Goal: Task Accomplishment & Management: Manage account settings

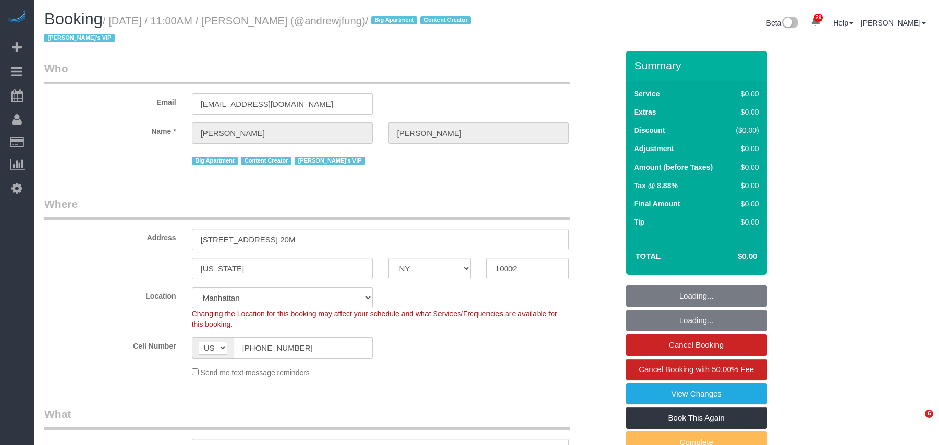
select select "NY"
select select "object:837"
select select "string:stripe-pm_1QiJxn4VGloSiKo7Fhgdkn6Z"
select select "2"
select select "240"
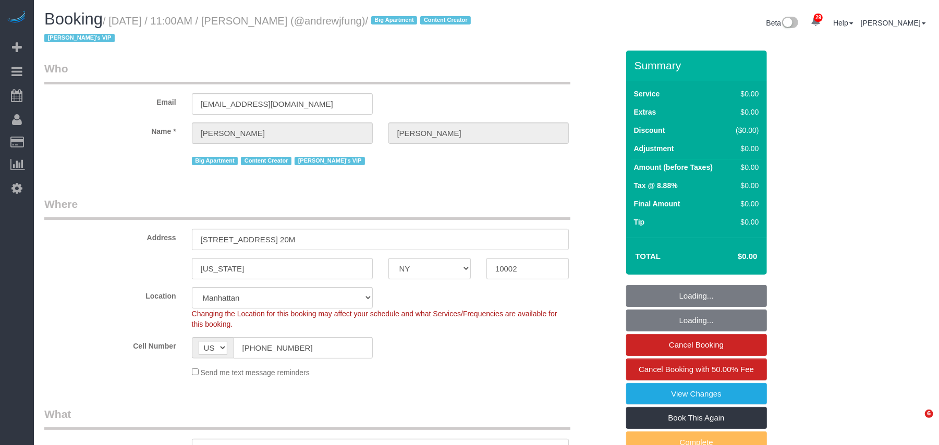
select select "spot1"
select select "number:89"
select select "number:90"
select select "number:15"
select select "number:7"
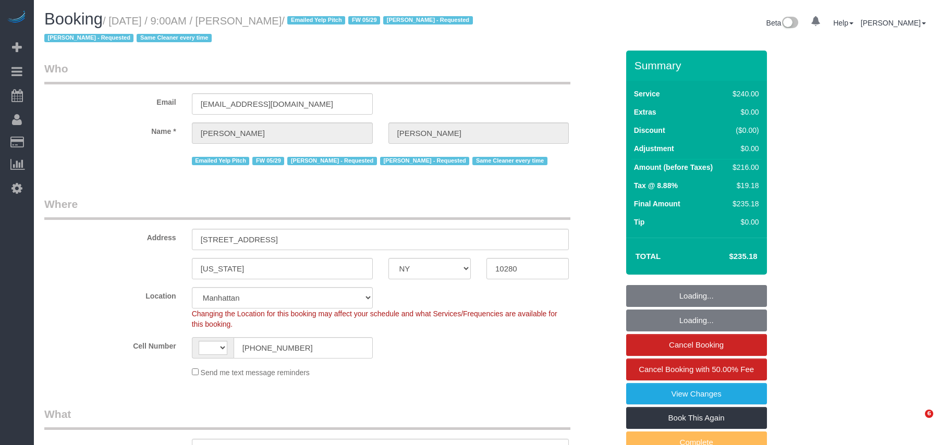
select select "NY"
select select "180"
select select "number:89"
select select "number:90"
select select "number:15"
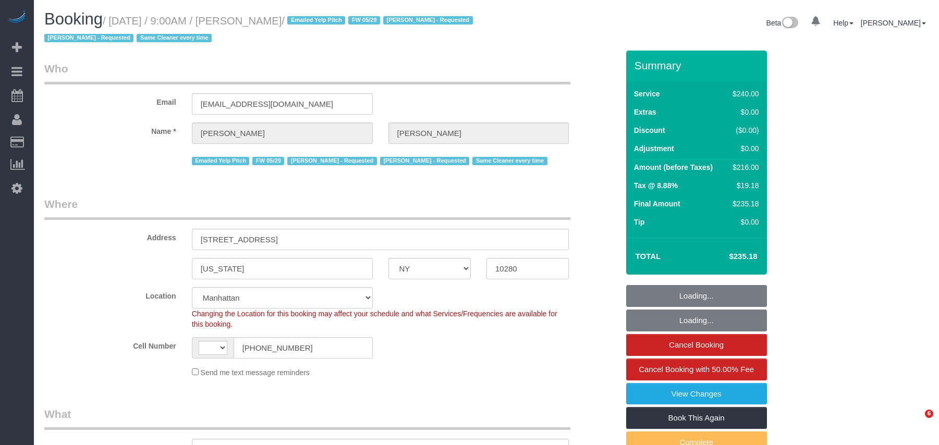
select select "number:5"
select select "string:US"
select select "object:1115"
select select "string:stripe-pm_1O5T2s4VGloSiKo7p3KoEzce"
select select "spot1"
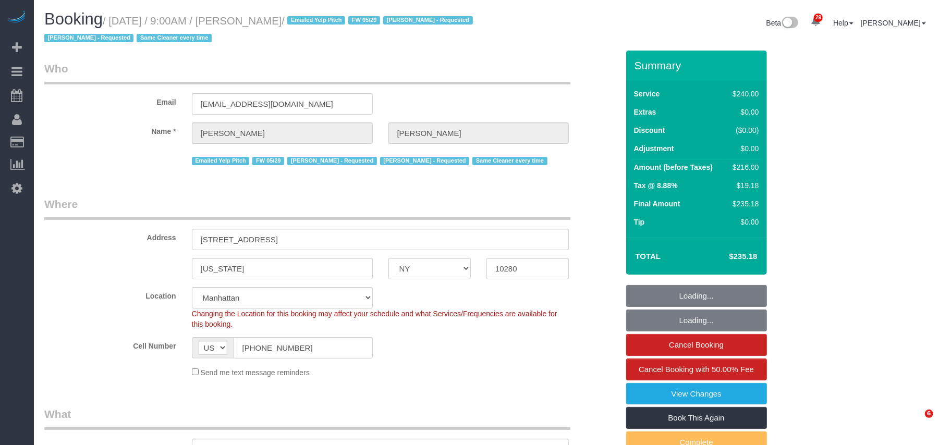
select select "object:1541"
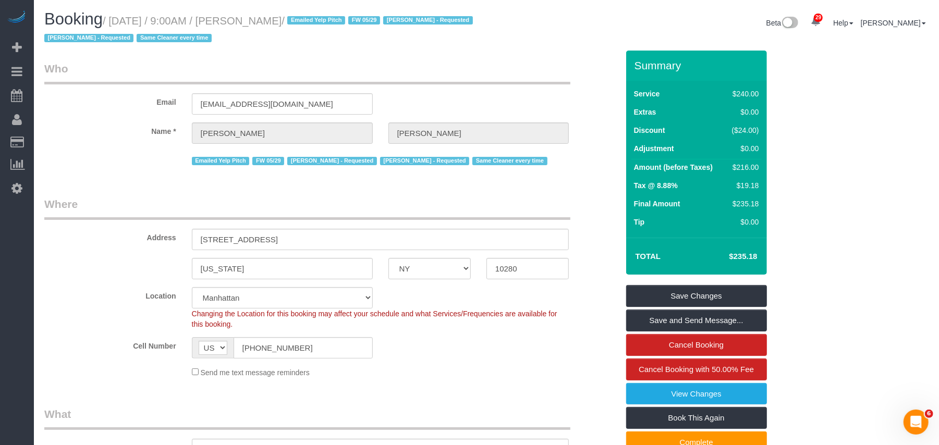
drag, startPoint x: 343, startPoint y: 21, endPoint x: 114, endPoint y: 23, distance: 229.5
click at [114, 23] on small "/ September 29, 2025 / 9:00AM / Robert Grossman / Emailed Yelp Pitch FW 05/29 H…" at bounding box center [260, 29] width 432 height 29
copy small "September 29, 2025 / 9:00AM / Robert Grossman"
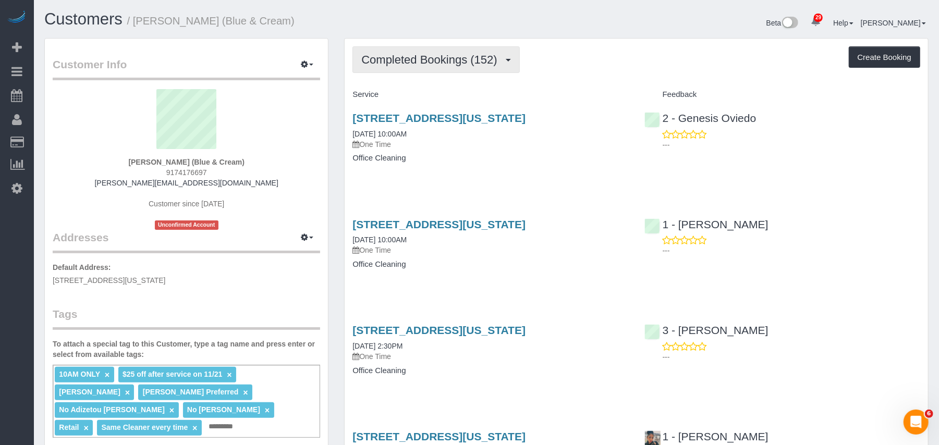
click at [484, 72] on button "Completed Bookings (152)" at bounding box center [436, 59] width 167 height 27
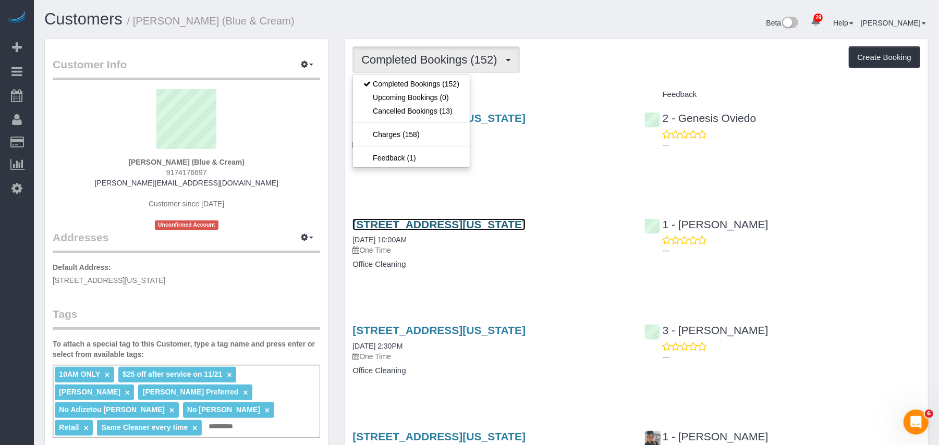
click at [412, 230] on link "1196 Madison Ave, New York, NY 10128" at bounding box center [439, 225] width 173 height 12
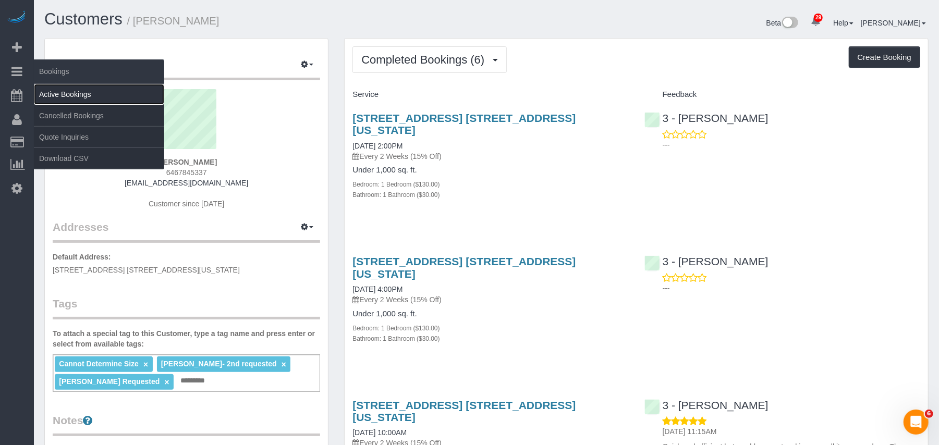
click at [69, 98] on link "Active Bookings" at bounding box center [99, 94] width 130 height 21
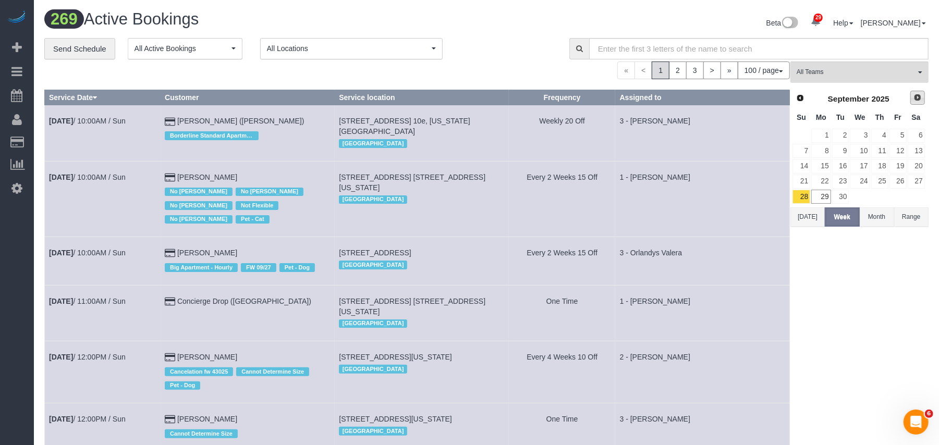
click at [917, 98] on span "Next" at bounding box center [918, 97] width 8 height 8
click at [800, 101] on span "Prev" at bounding box center [800, 97] width 8 height 8
click at [921, 97] on span "Next" at bounding box center [918, 97] width 8 height 8
click at [918, 99] on span "Next" at bounding box center [918, 97] width 8 height 8
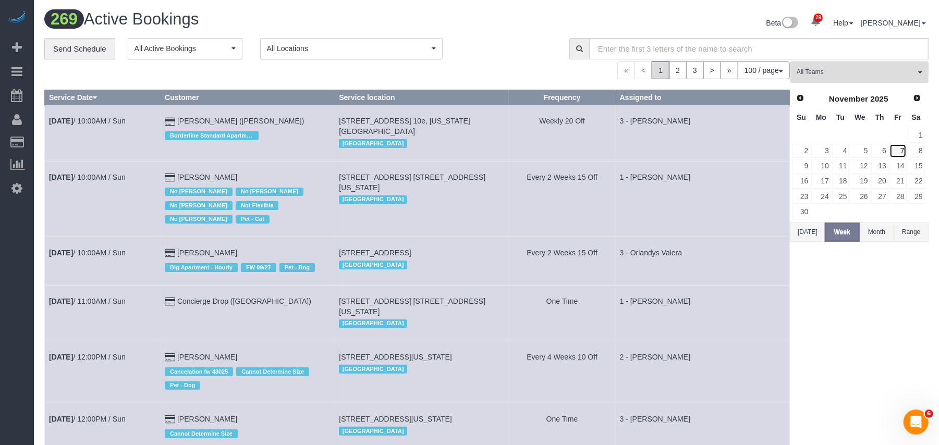
click at [897, 154] on link "7" at bounding box center [898, 151] width 17 height 14
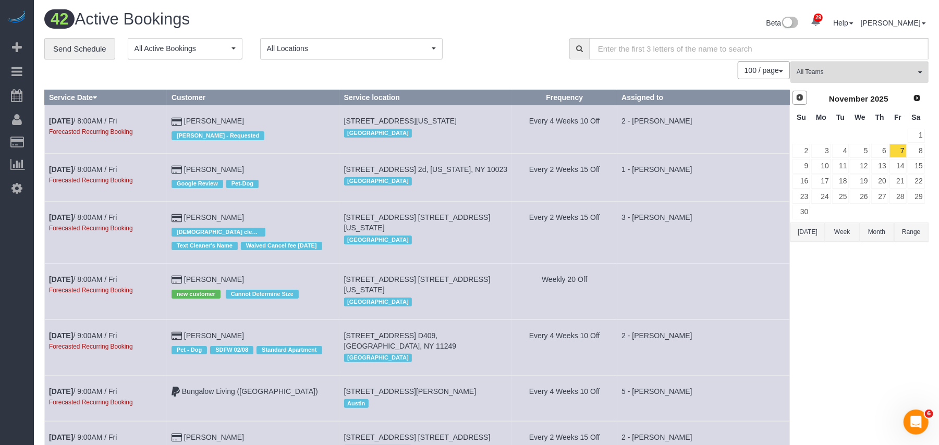
click at [798, 103] on link "Prev" at bounding box center [800, 98] width 15 height 15
click at [900, 136] on link "3" at bounding box center [898, 136] width 17 height 14
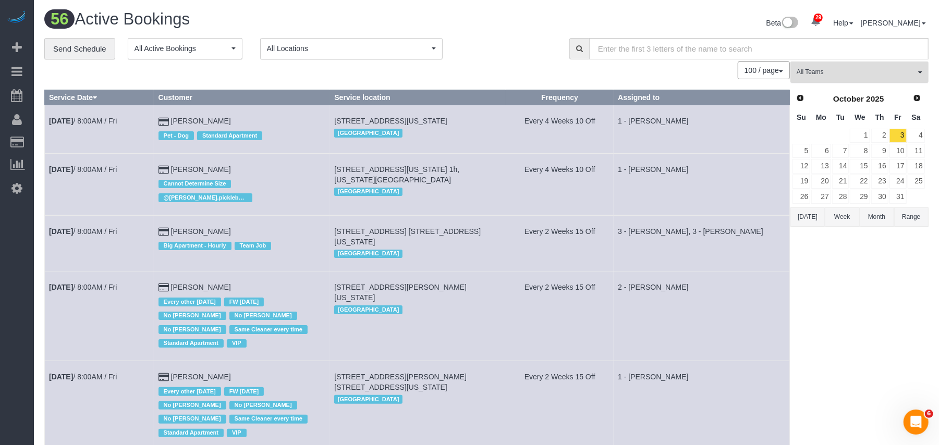
click at [841, 63] on button "All Teams" at bounding box center [860, 72] width 138 height 21
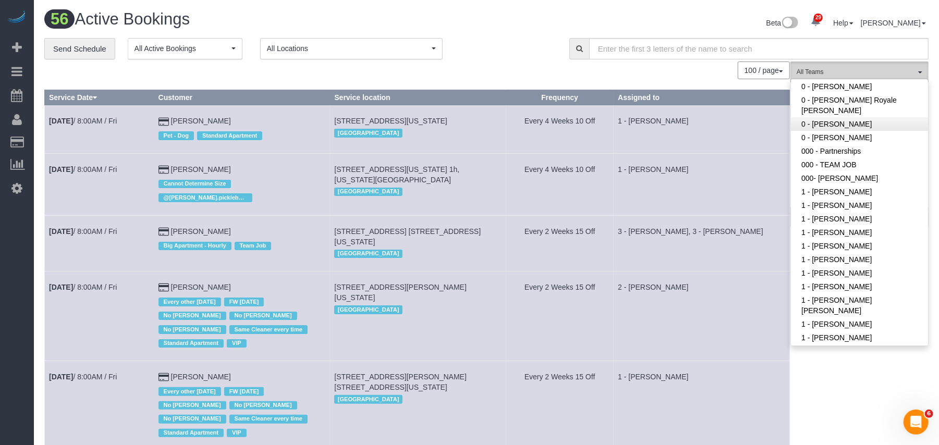
scroll to position [209, 0]
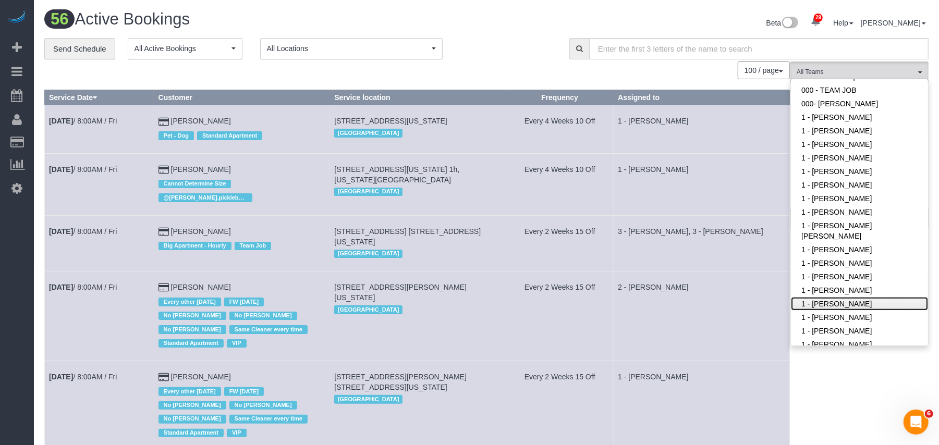
click at [842, 297] on link "1 - [PERSON_NAME]" at bounding box center [859, 304] width 137 height 14
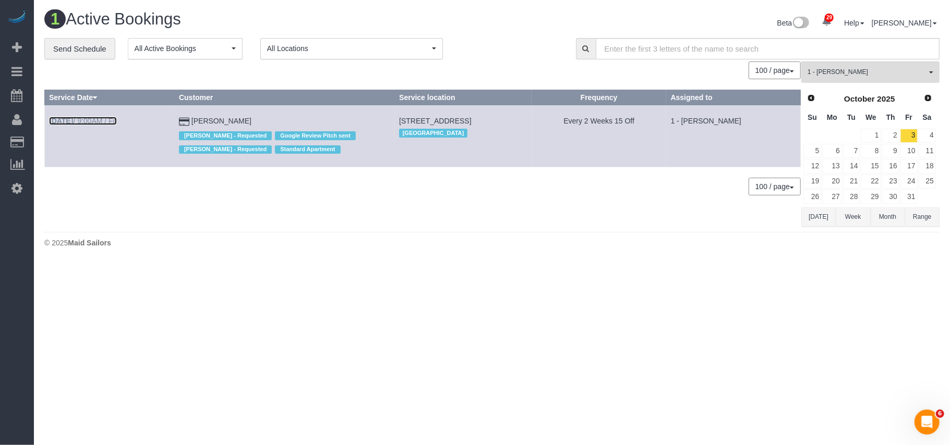
click at [105, 120] on link "[DATE] 9:00AM / Fri" at bounding box center [83, 121] width 68 height 8
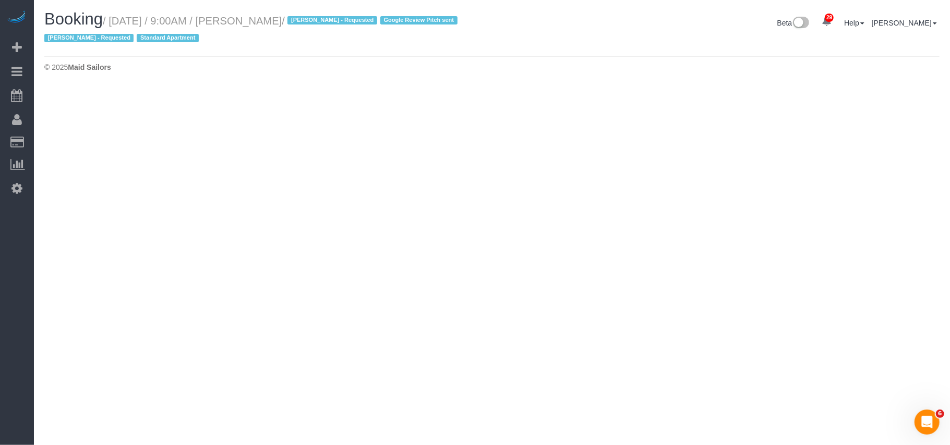
select select "NY"
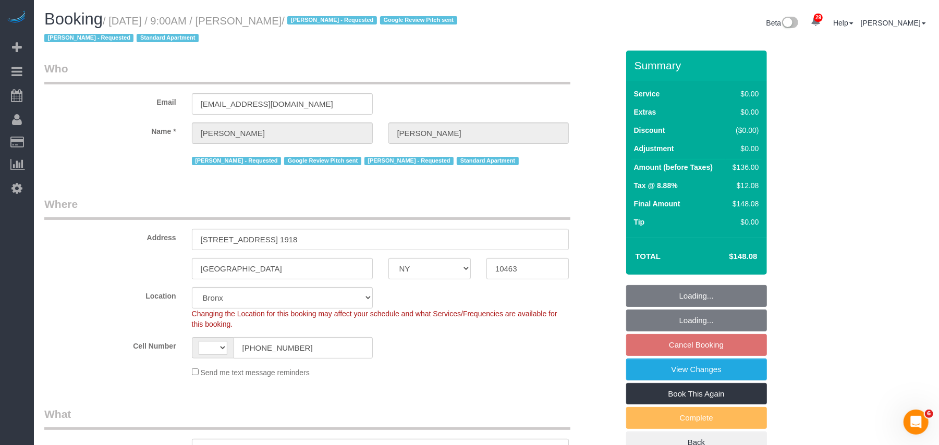
select select "string:[GEOGRAPHIC_DATA]"
select select "string:stripe-pm_1Qguz74VGloSiKo7EKL6n6qK"
select select "1"
select select "number:56"
select select "number:74"
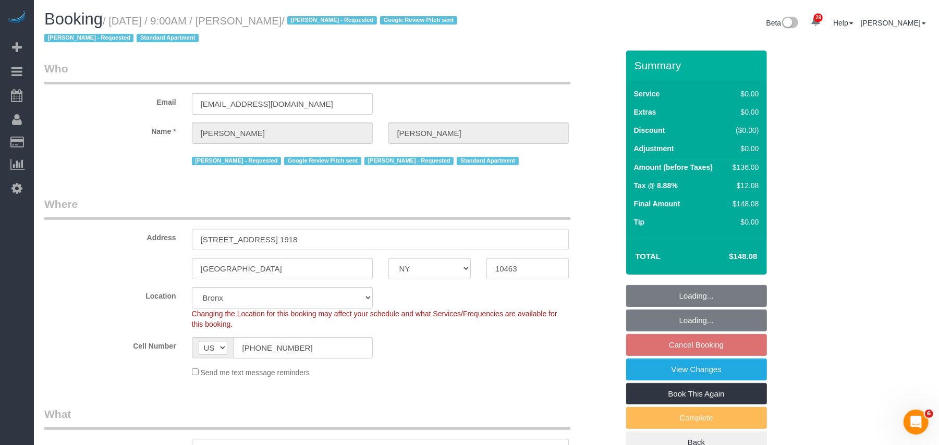
select select "number:15"
select select "number:5"
select select "object:6380"
select select "spot2"
